Goal: Check status: Check status

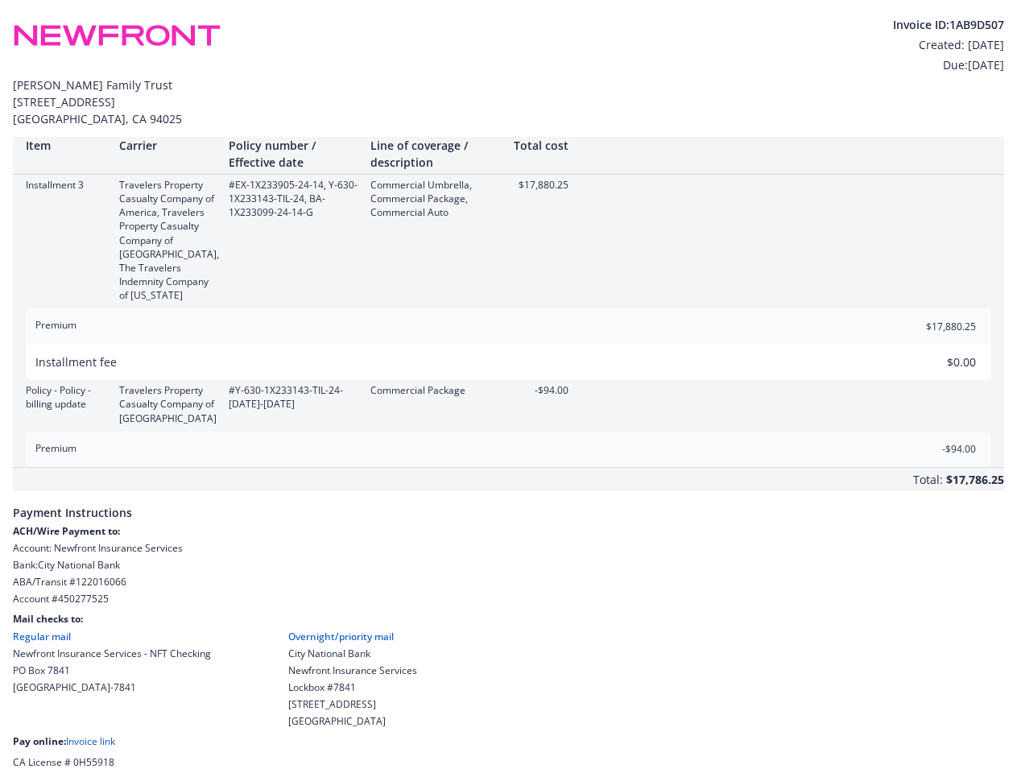
click at [508, 387] on div "Policy - Policy - billing update Travelers Property Casualty Company of America…" at bounding box center [508, 403] width 991 height 41
